Goal: Task Accomplishment & Management: Manage account settings

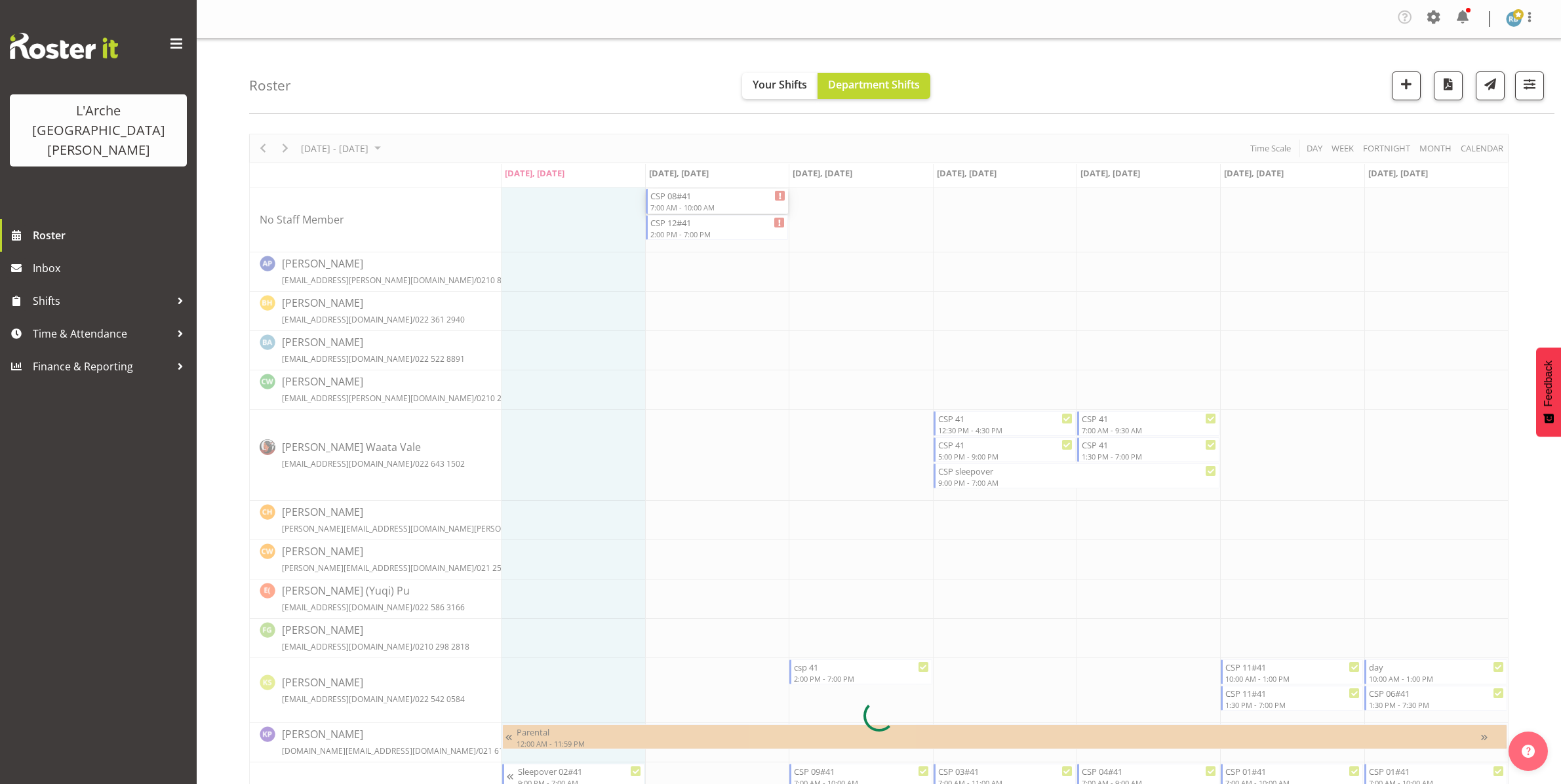
scroll to position [63, 0]
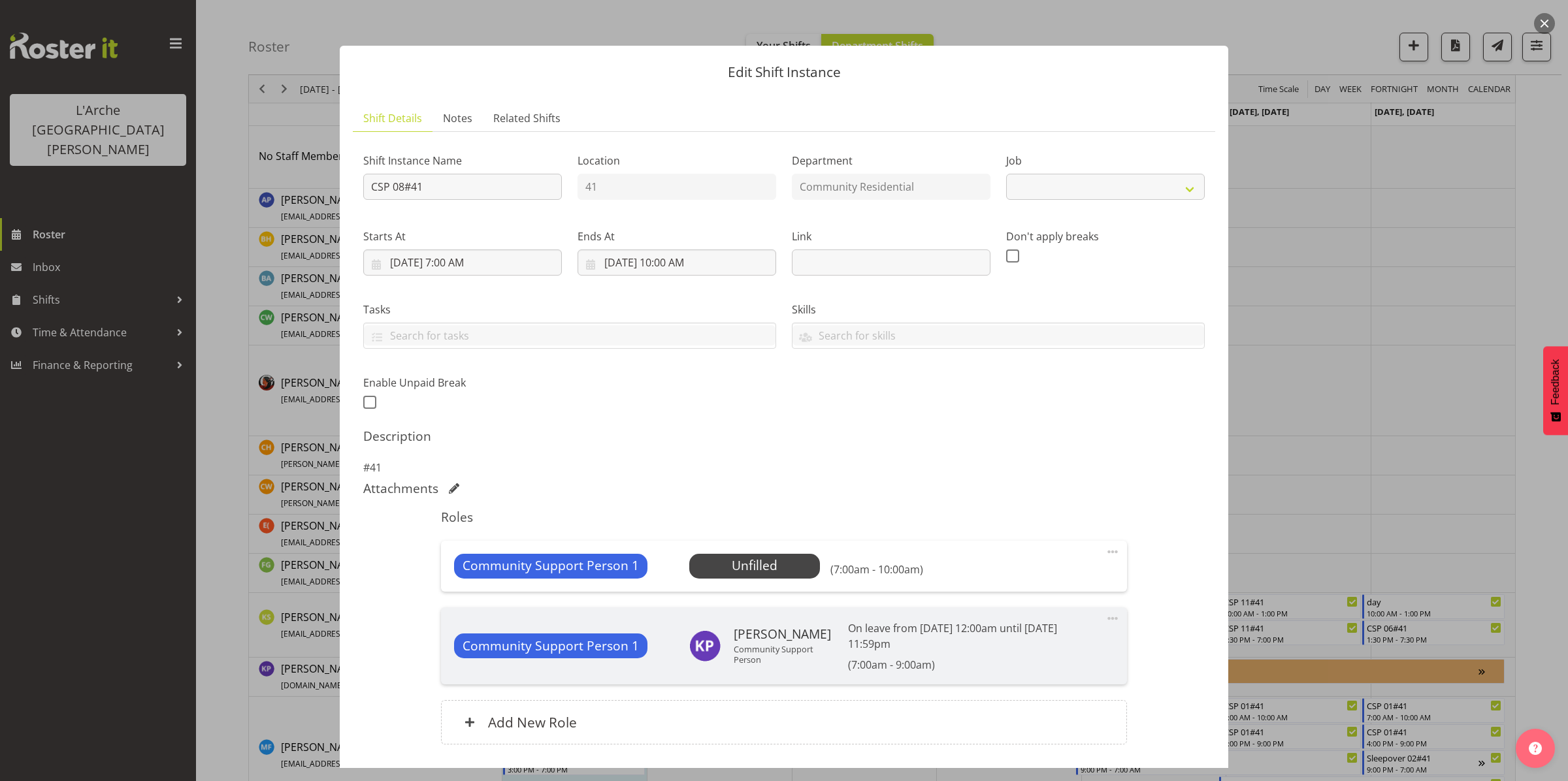
select select "2"
click at [772, 559] on span "Select Employee" at bounding box center [754, 565] width 97 height 19
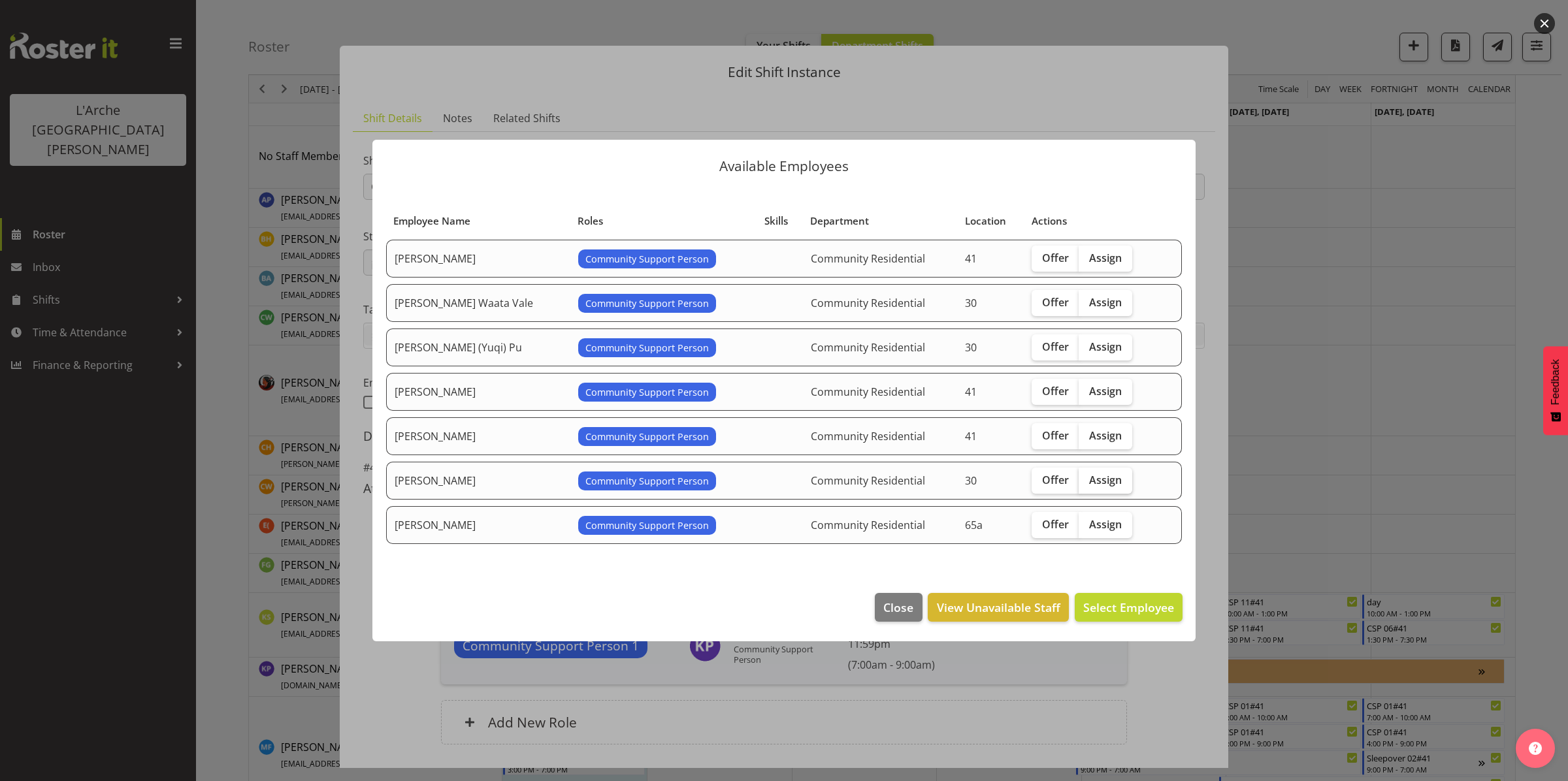
click at [1092, 481] on span "Assign" at bounding box center [1105, 480] width 33 height 13
click at [1087, 481] on input "Assign" at bounding box center [1083, 480] width 9 height 9
checkbox input "true"
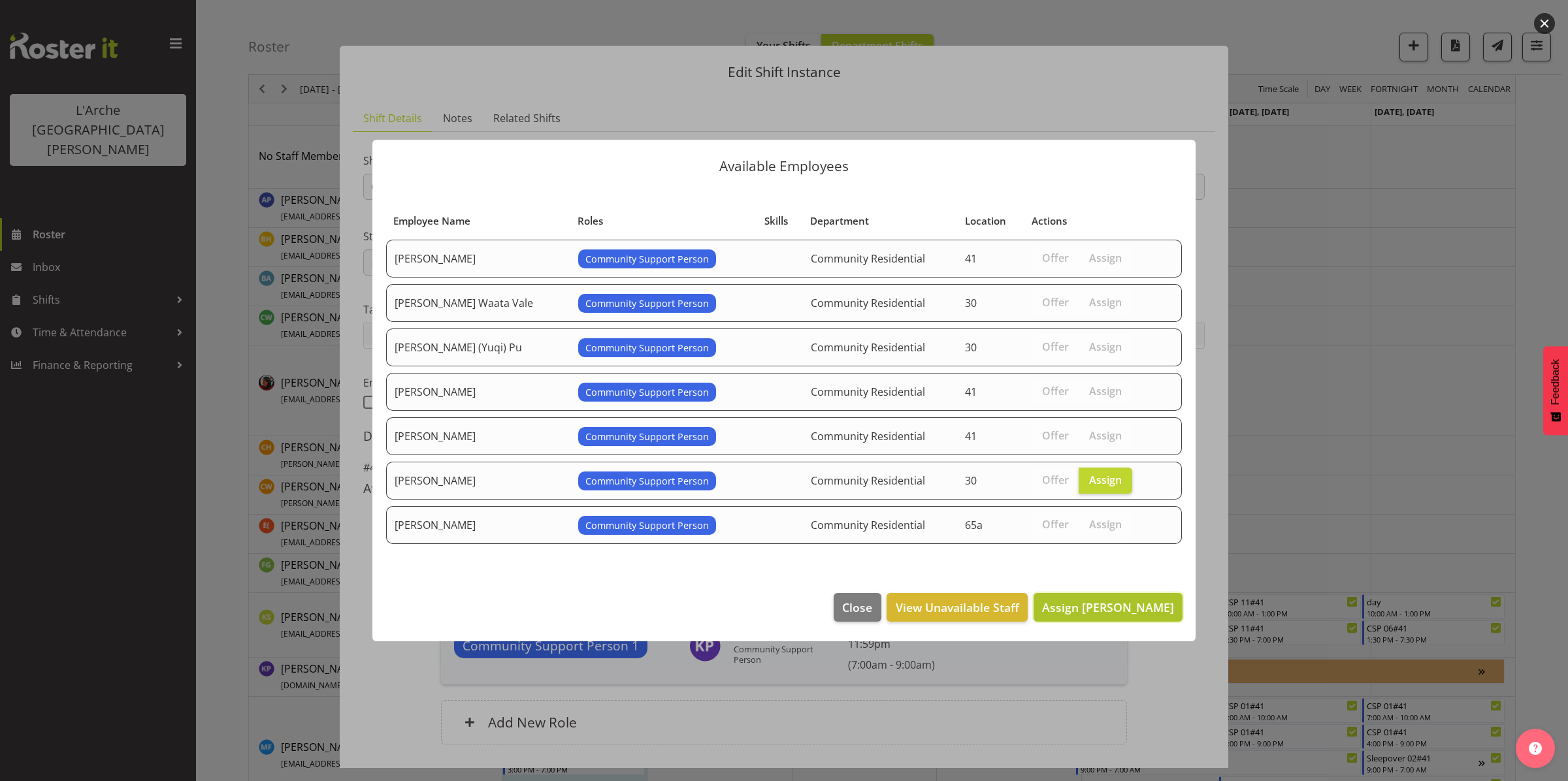
click at [1111, 602] on span "Assign [PERSON_NAME]" at bounding box center [1108, 607] width 132 height 16
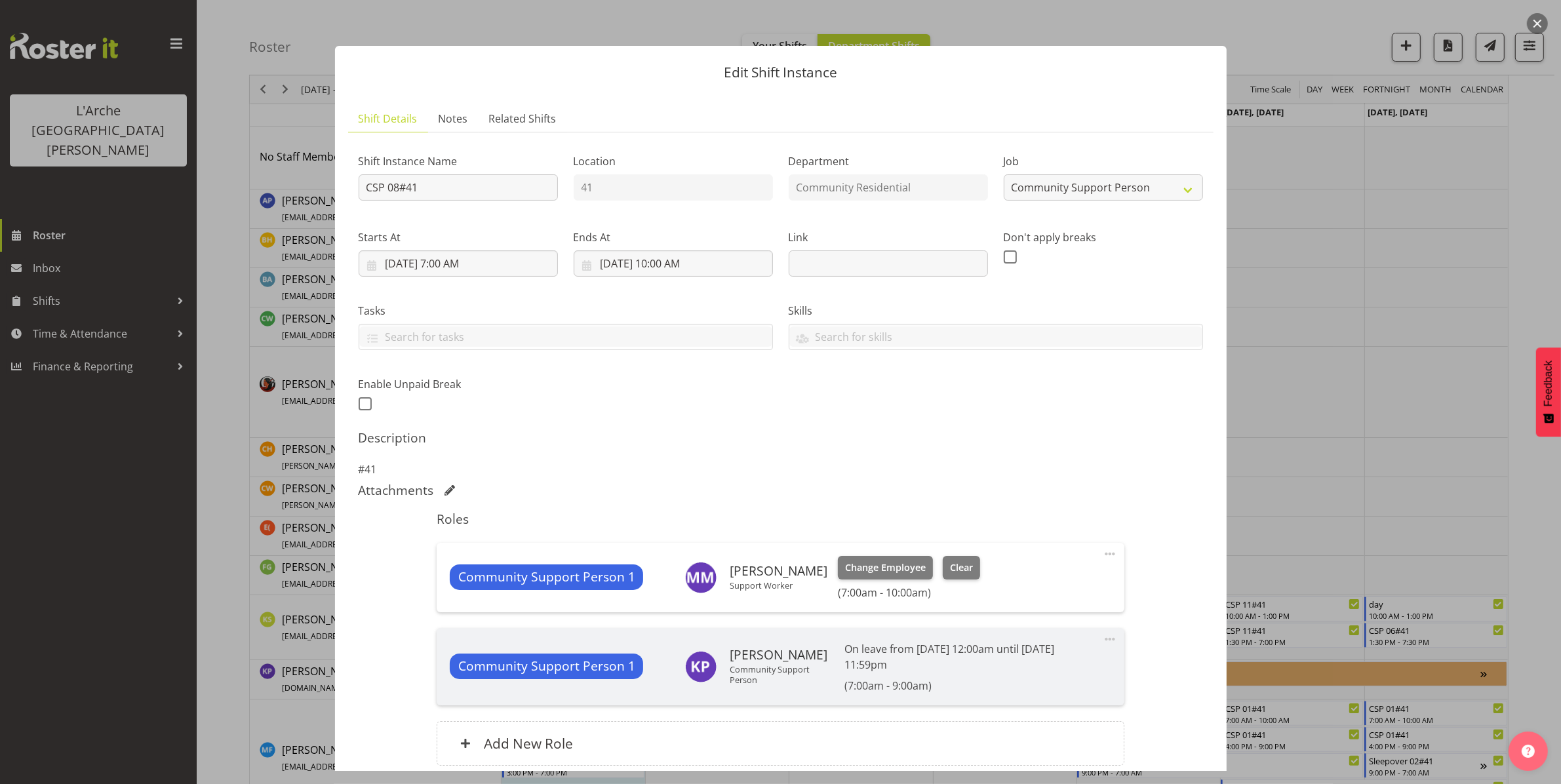
scroll to position [113, 0]
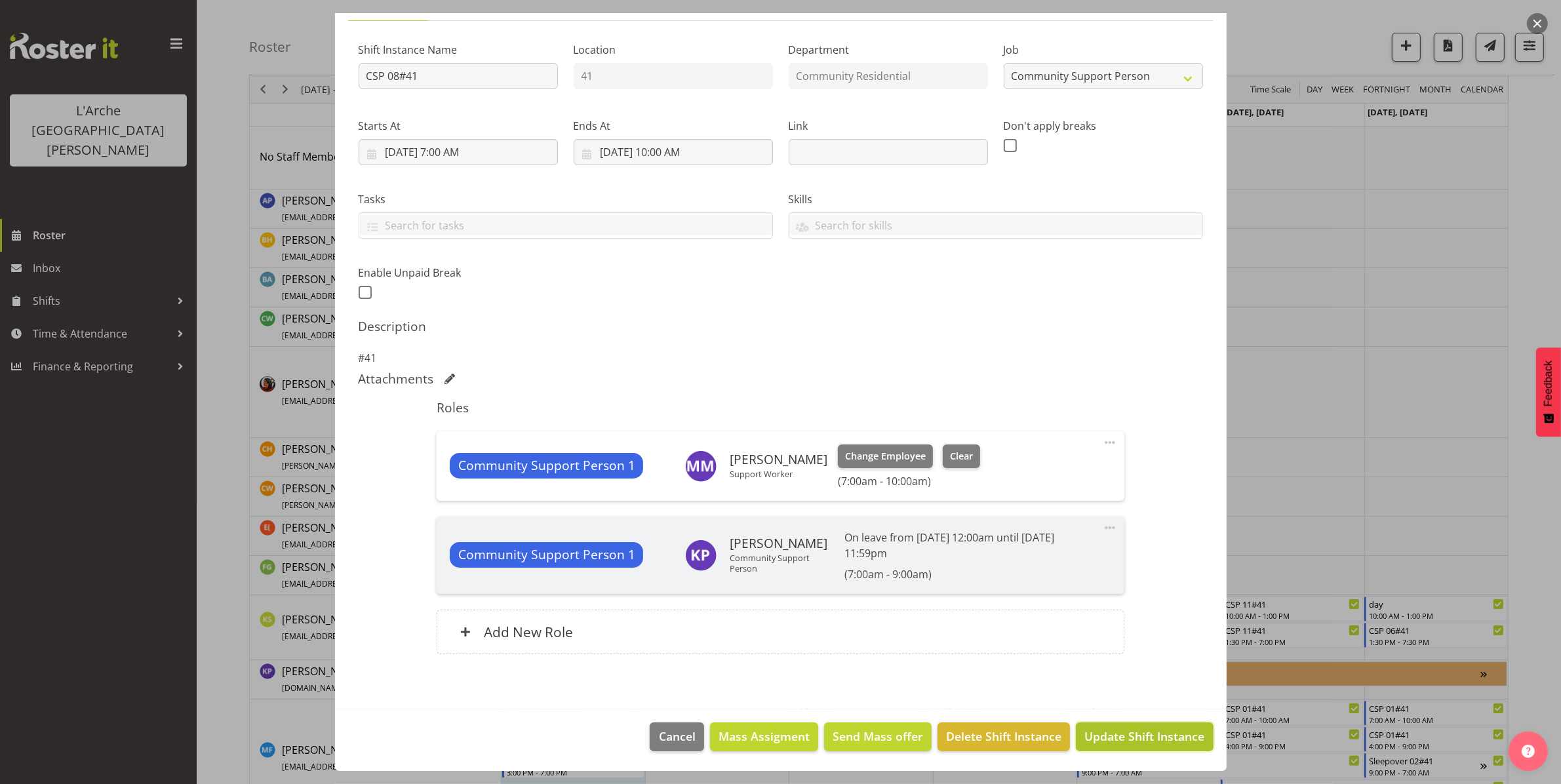
click at [1096, 731] on span "Update Shift Instance" at bounding box center [1144, 736] width 120 height 17
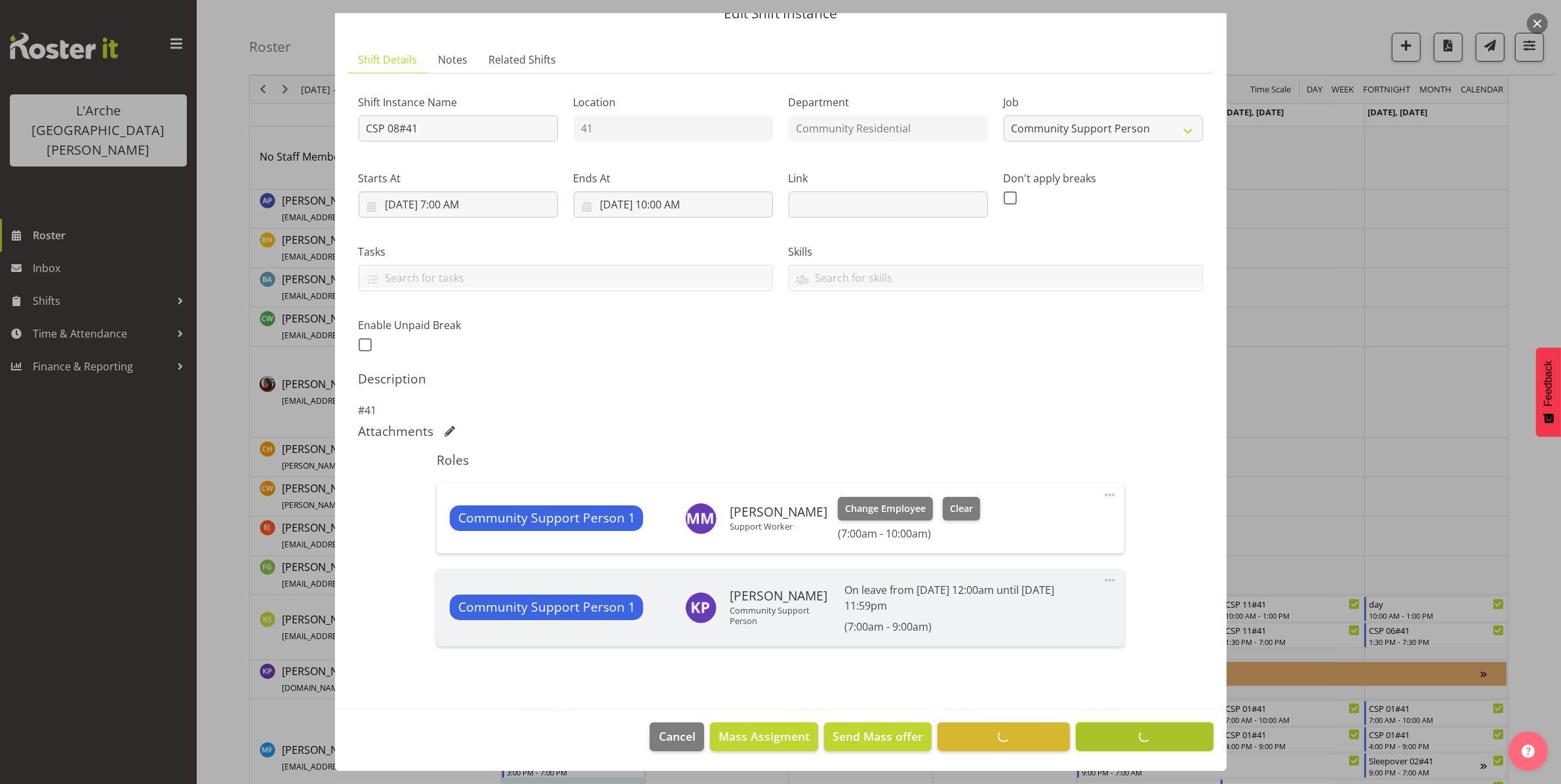
scroll to position [60, 0]
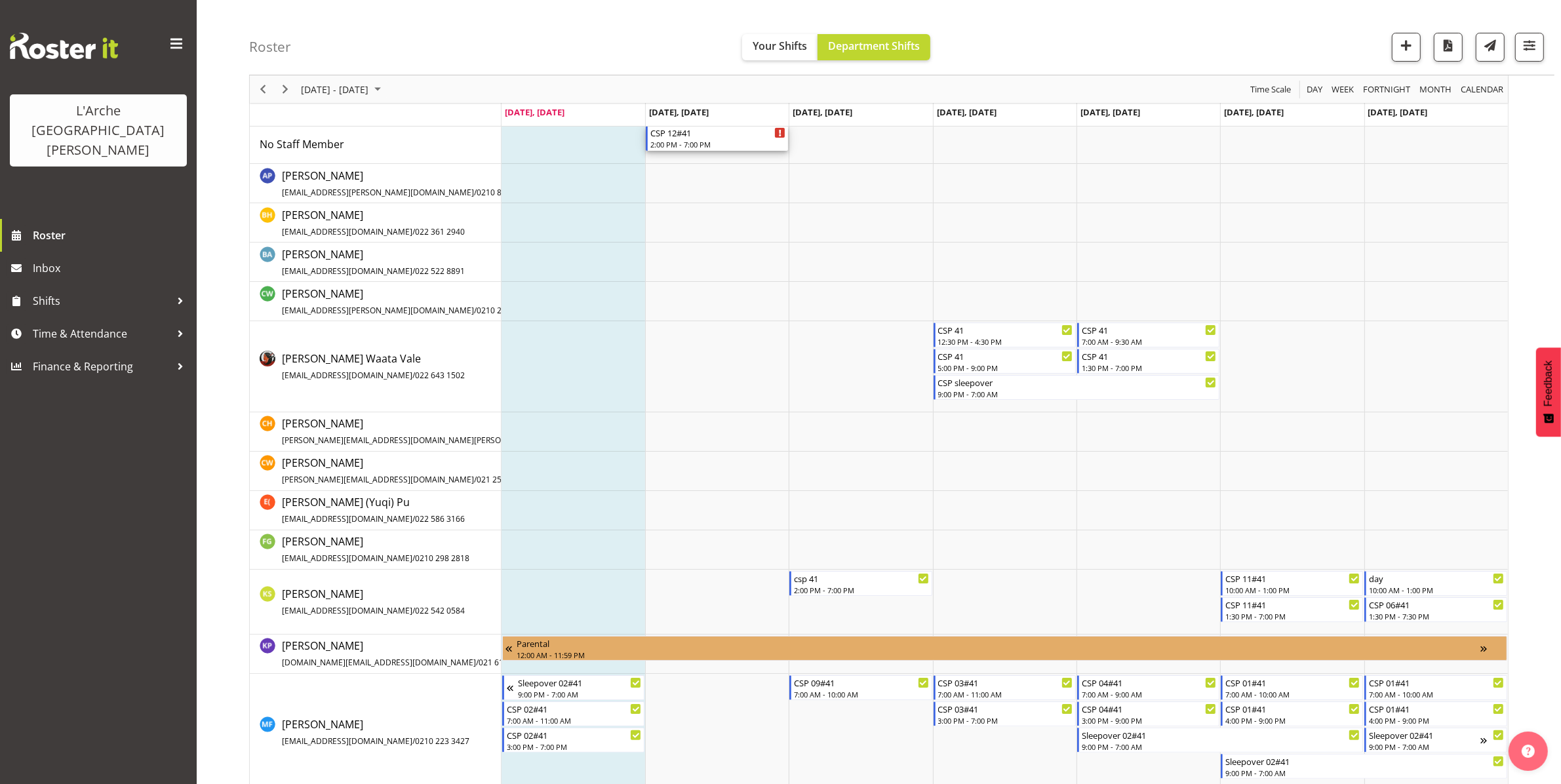
click at [721, 140] on div "2:00 PM - 7:00 PM" at bounding box center [717, 144] width 135 height 11
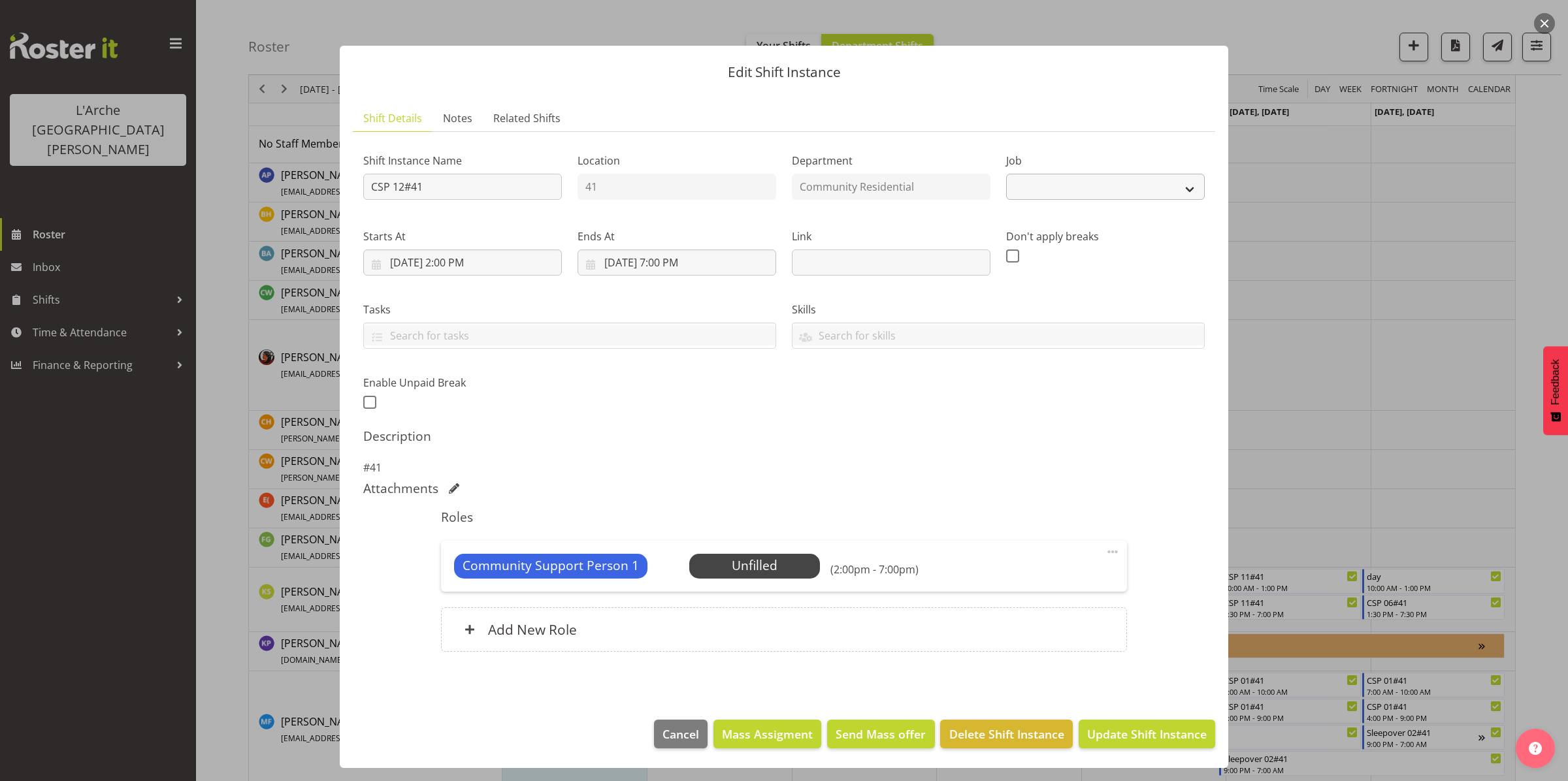
select select "3"
click at [1075, 191] on select "Create new job Accounts Admin Art Coordinator Community Leader Community Suppor…" at bounding box center [1105, 186] width 199 height 26
click at [785, 438] on h5 "Description" at bounding box center [783, 436] width 841 height 16
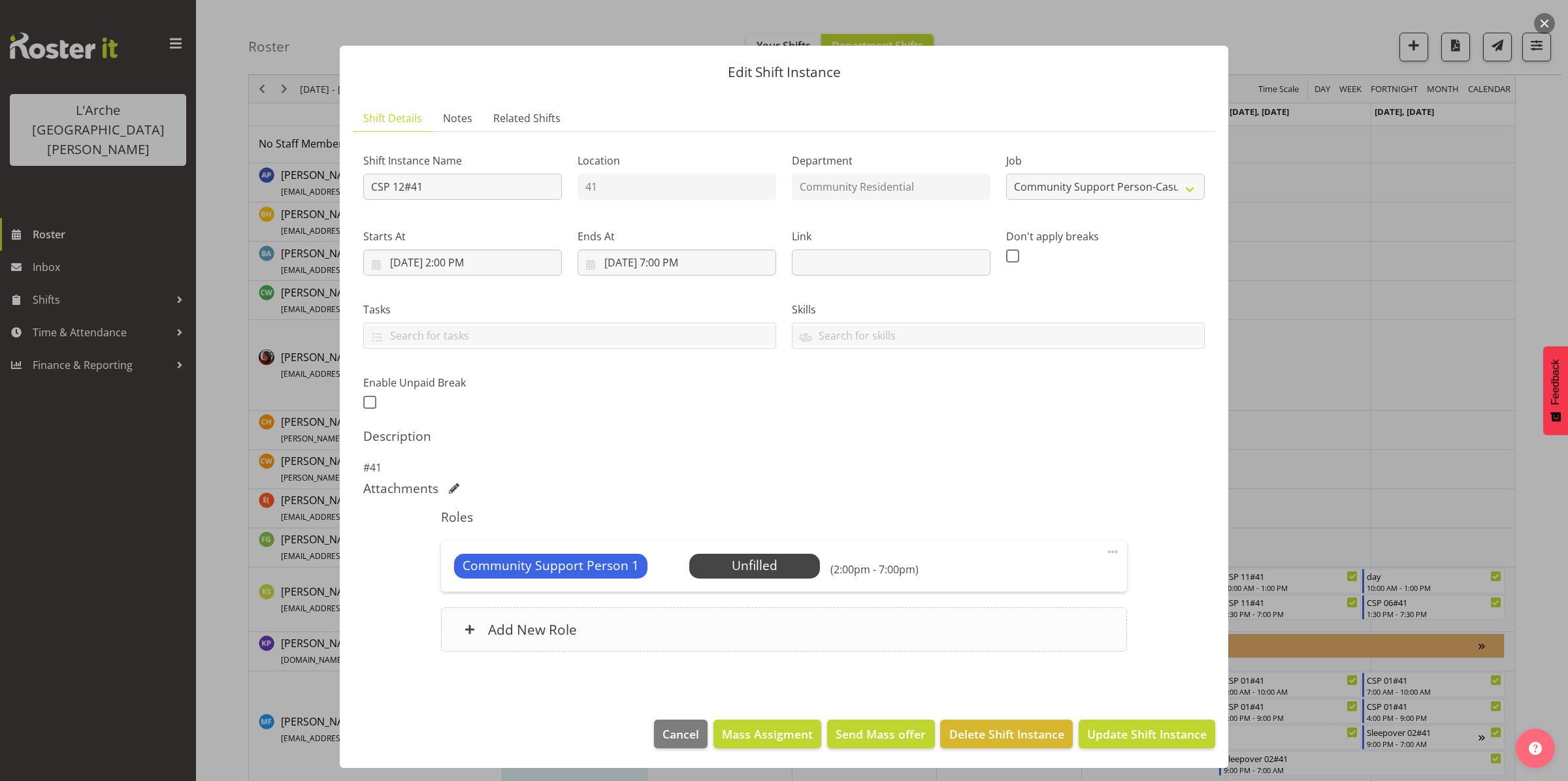
click at [805, 640] on div "Add New Role" at bounding box center [783, 629] width 685 height 45
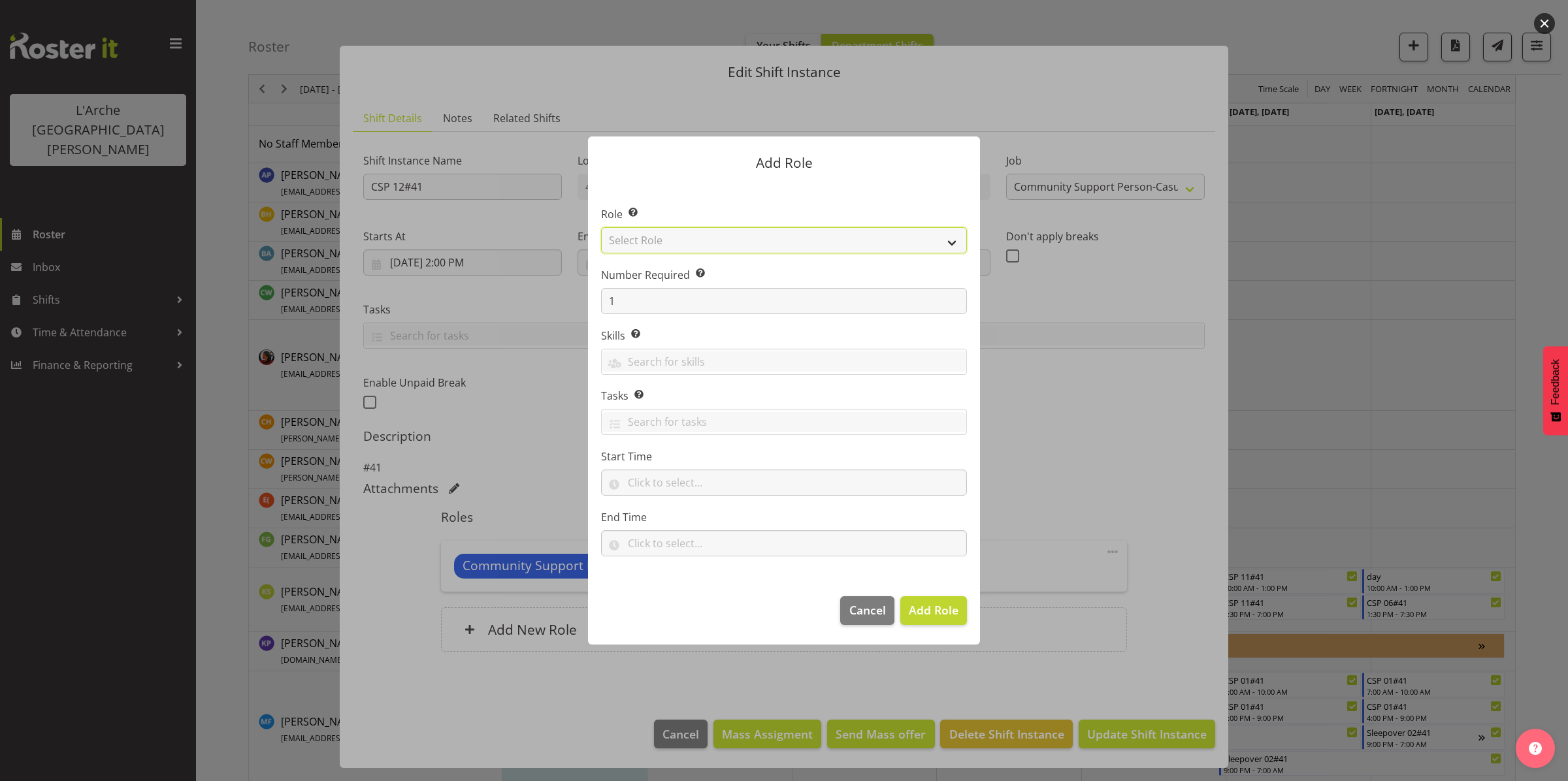
click at [759, 237] on select "Select Role Area Manager Art Coordination Community - SIL Community Leader Comm…" at bounding box center [784, 240] width 366 height 26
select select "521"
click at [601, 227] on select "Select Role Area Manager Art Coordination Community - SIL Community Leader Comm…" at bounding box center [784, 240] width 366 height 26
click at [933, 611] on span "Add Role" at bounding box center [934, 610] width 50 height 16
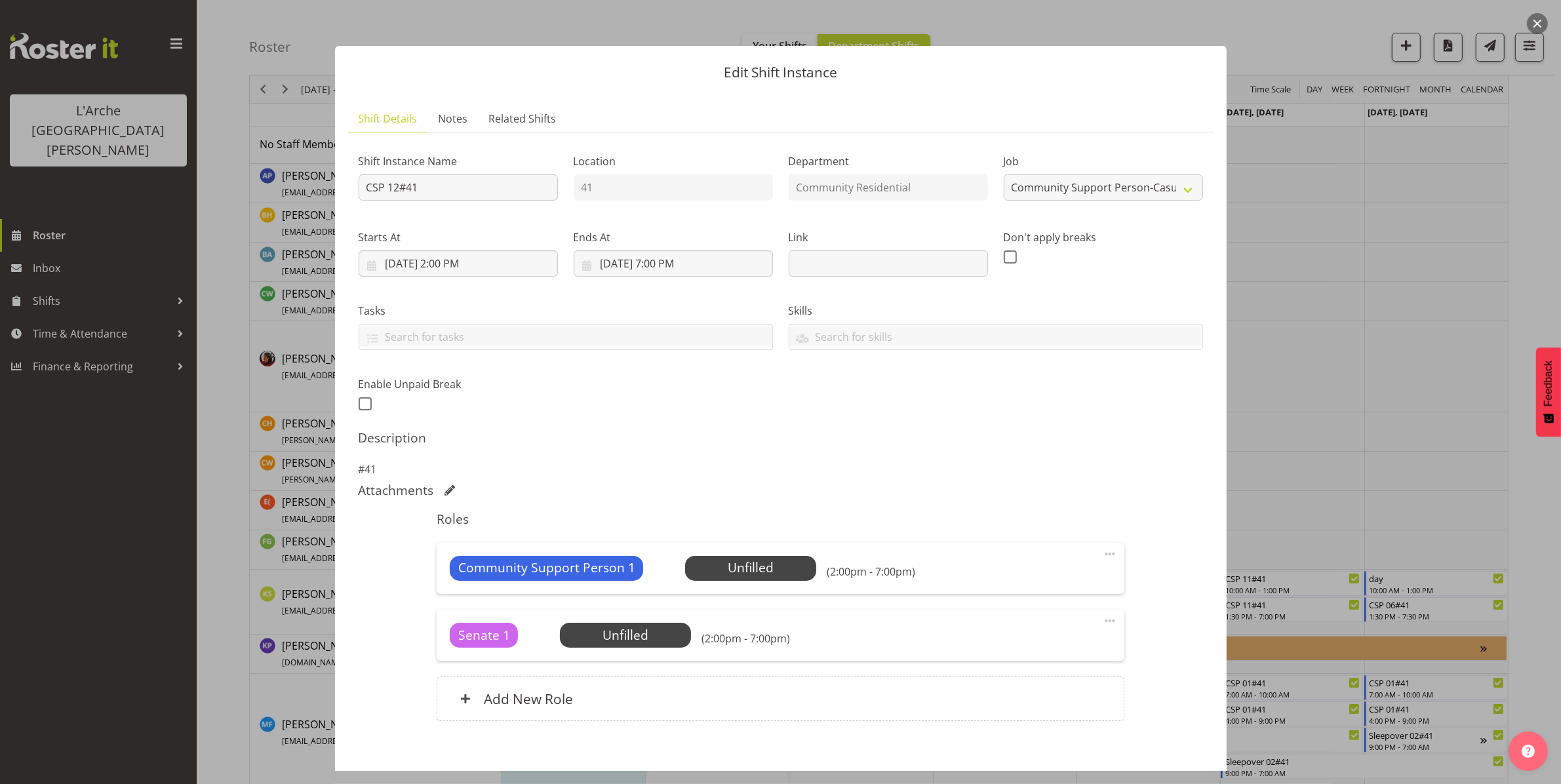
click at [1102, 554] on span at bounding box center [1110, 554] width 16 height 16
click at [1024, 633] on link "Delete" at bounding box center [1054, 633] width 126 height 23
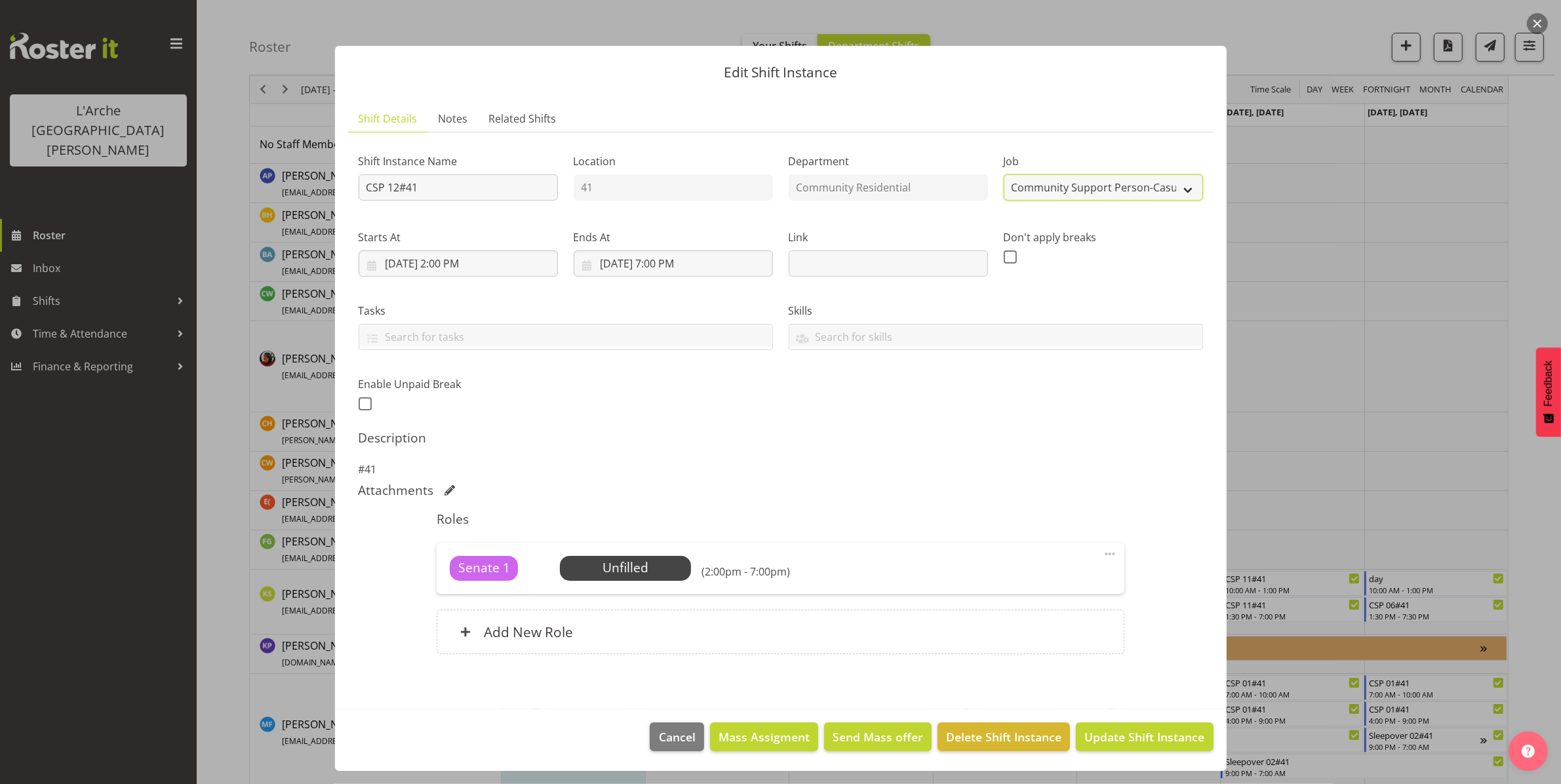
click at [1089, 188] on select "Create new job Accounts Admin Art Coordinator Community Leader Community Suppor…" at bounding box center [1103, 187] width 200 height 26
select select "2"
click at [1003, 175] on select "Create new job Accounts Admin Art Coordinator Community Leader Community Suppor…" at bounding box center [1103, 187] width 200 height 26
click at [447, 192] on input "CSP 12#41" at bounding box center [458, 187] width 200 height 26
type input "C"
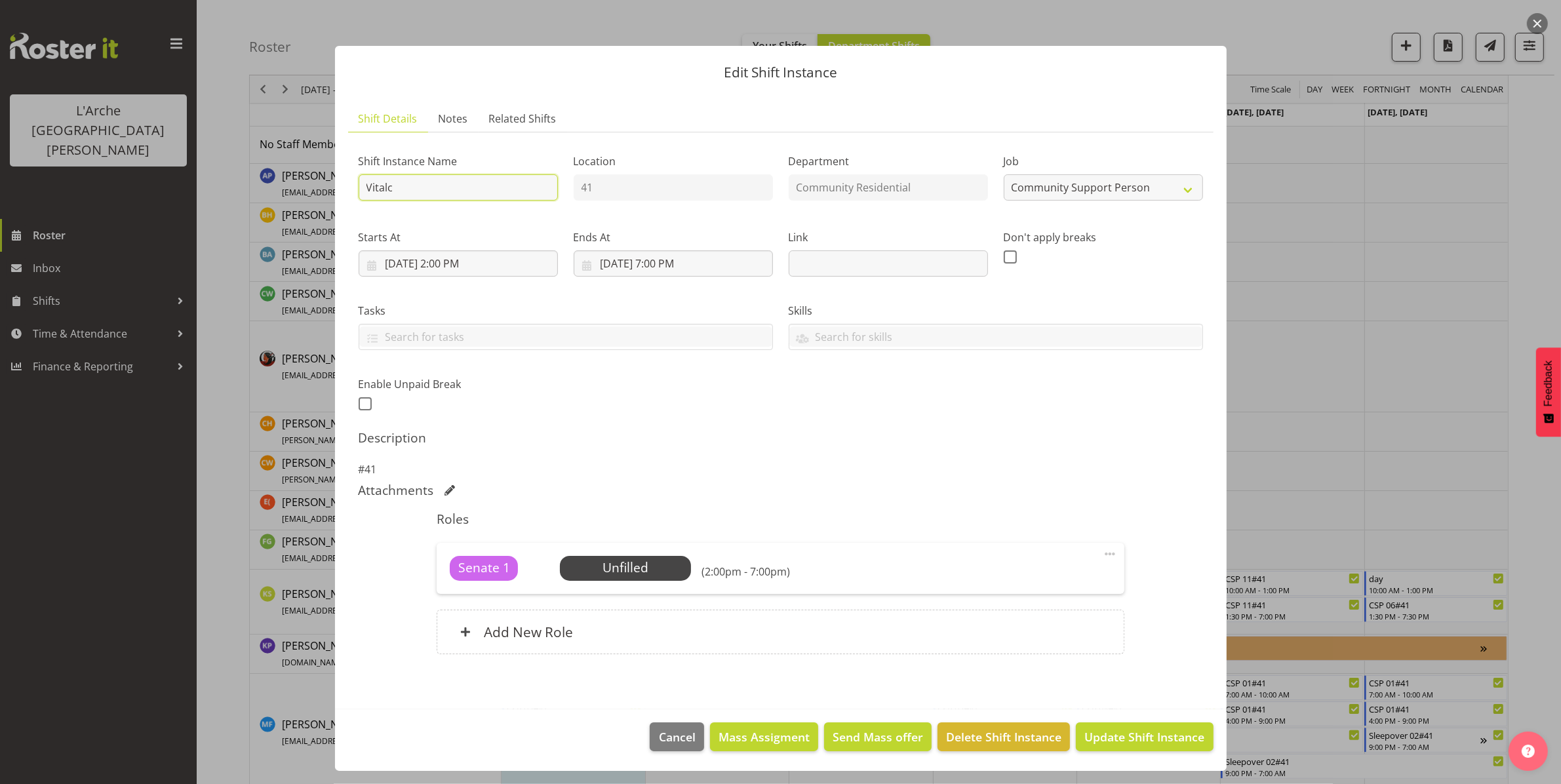
type input "Vitalcares #41"
click at [655, 566] on span "Select Employee" at bounding box center [625, 567] width 98 height 19
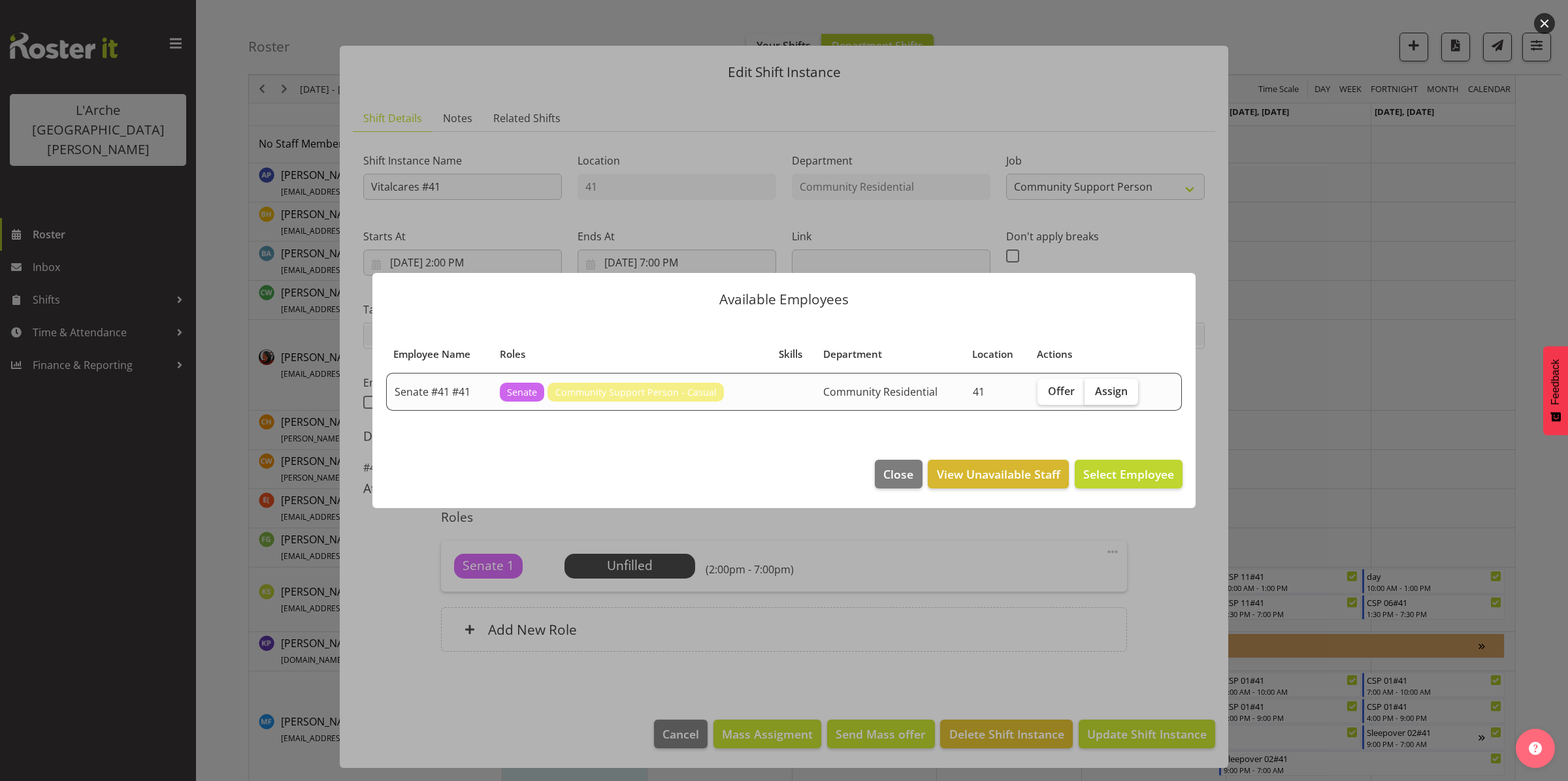
click at [1118, 390] on span "Assign" at bounding box center [1110, 390] width 33 height 13
click at [1093, 390] on input "Assign" at bounding box center [1089, 391] width 9 height 9
checkbox input "true"
click at [1095, 470] on span "Assign Senate #41 #41" at bounding box center [1111, 474] width 125 height 16
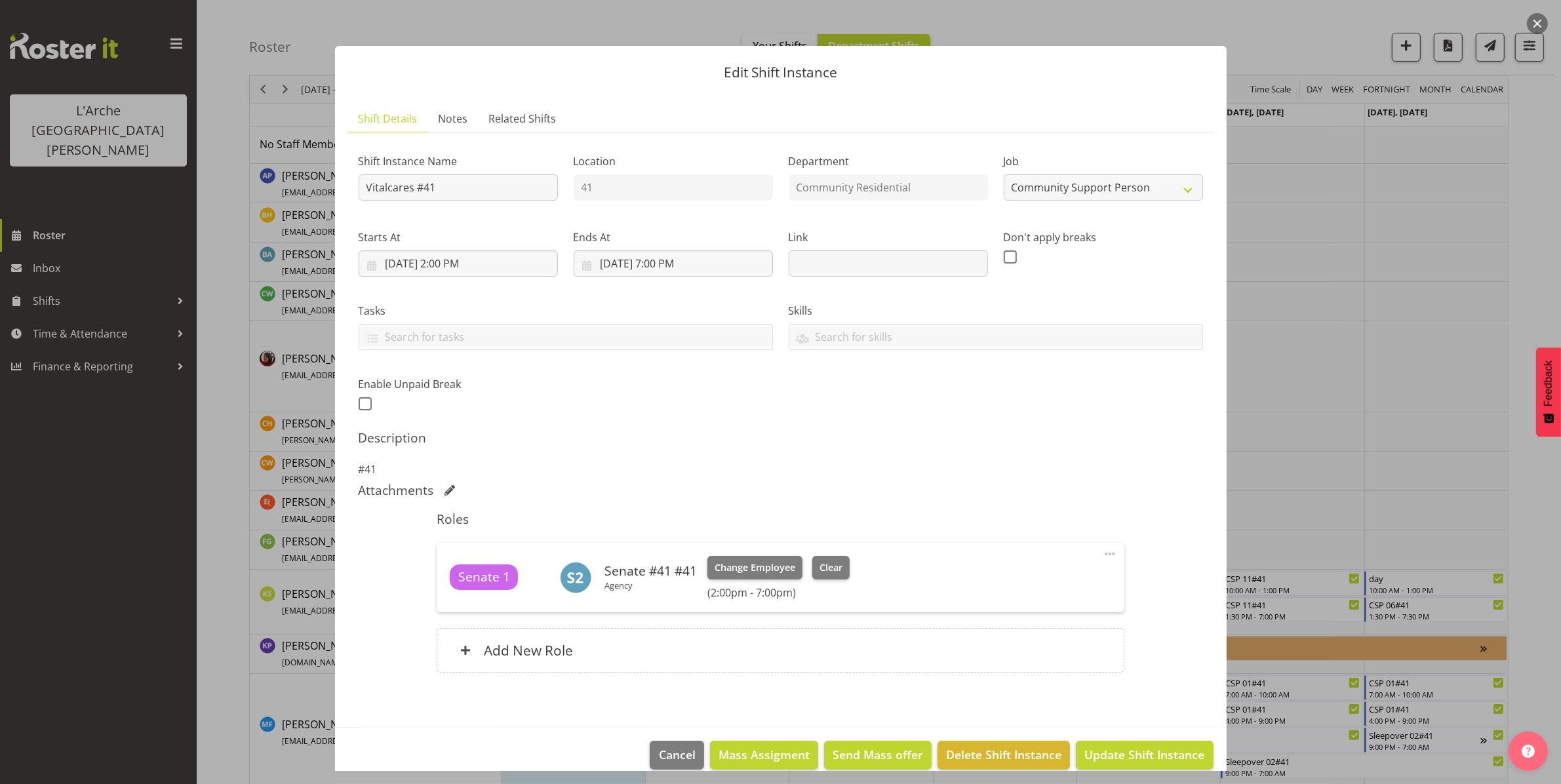
scroll to position [19, 0]
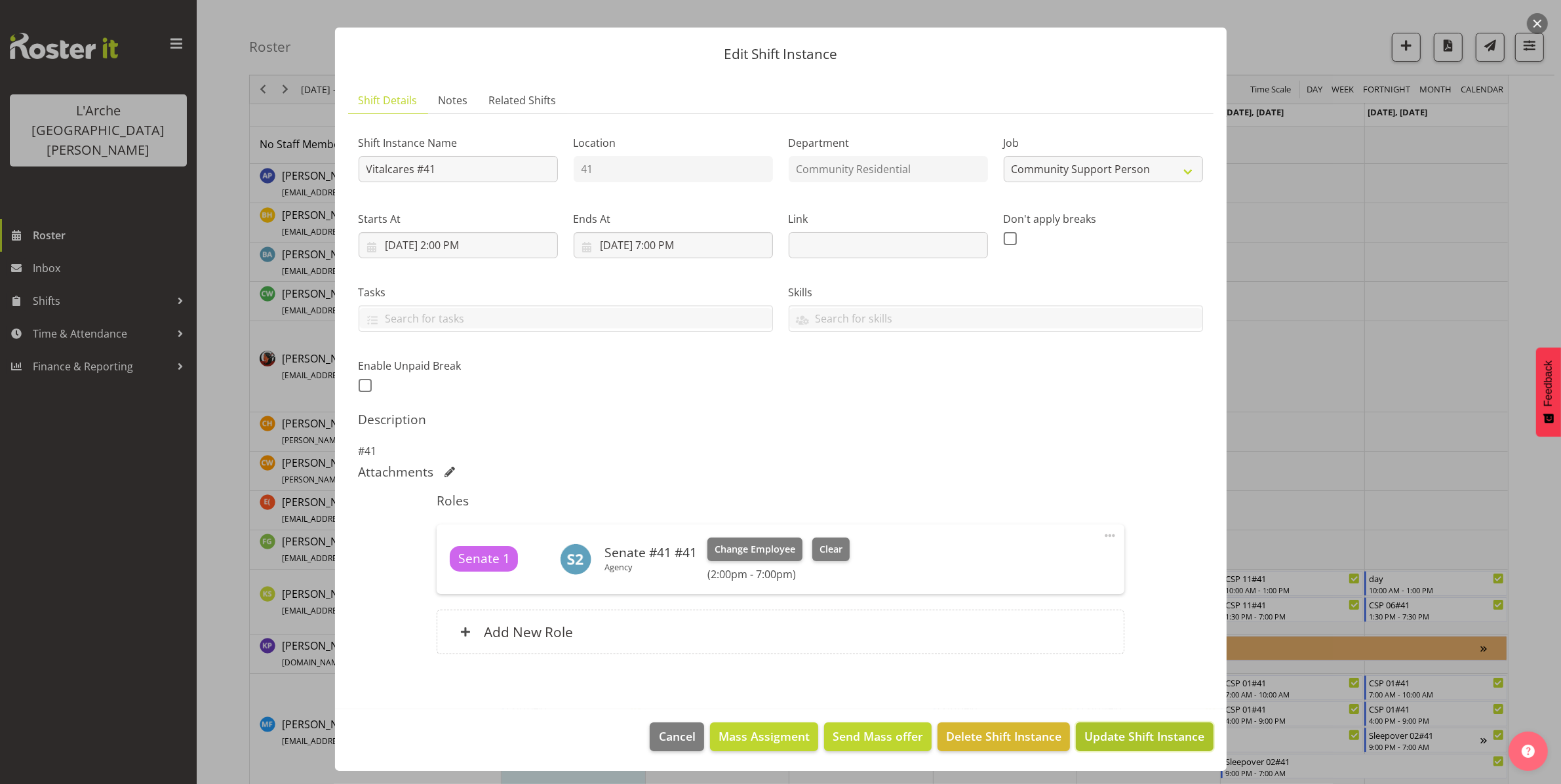
click at [1096, 743] on span "Update Shift Instance" at bounding box center [1144, 736] width 120 height 17
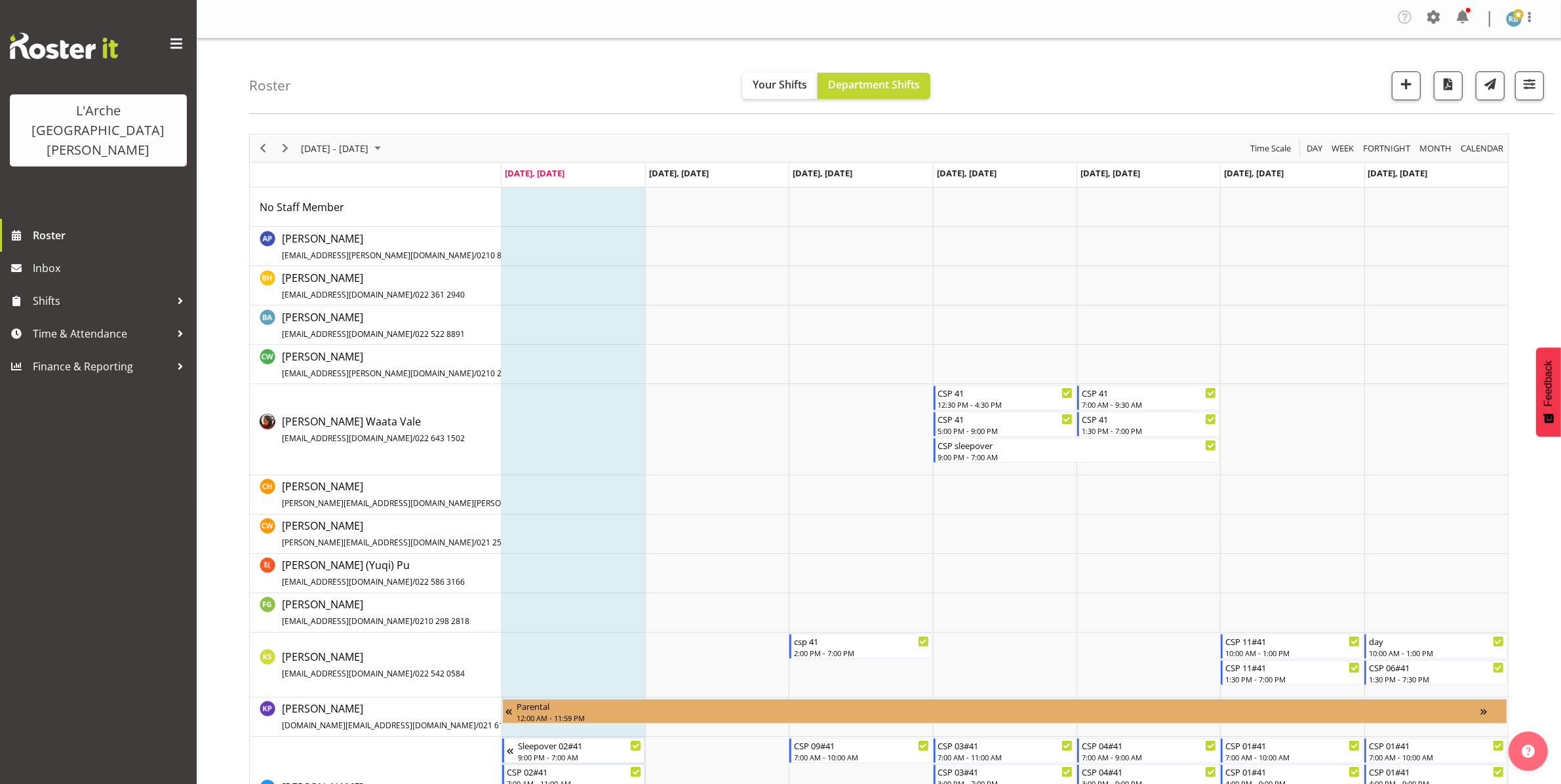
scroll to position [499, 0]
